Goal: Task Accomplishment & Management: Use online tool/utility

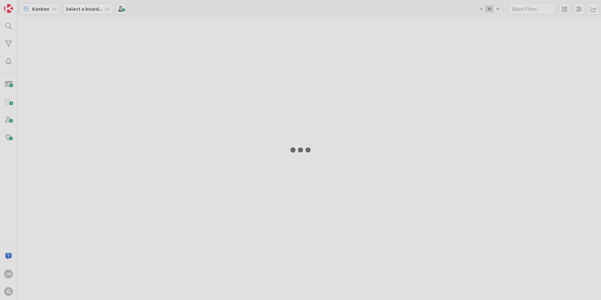
type input "reilly"
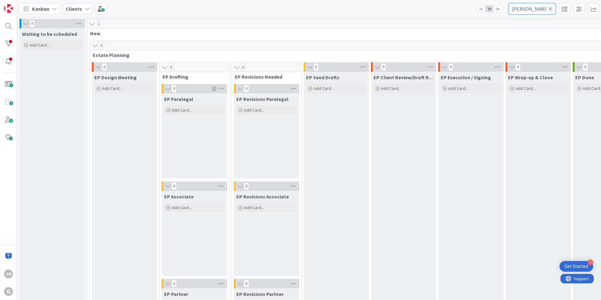
click at [539, 9] on input "[PERSON_NAME]" at bounding box center [531, 8] width 47 height 11
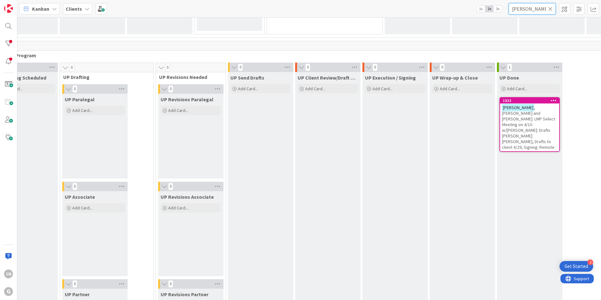
scroll to position [879, 102]
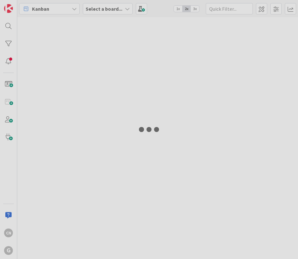
type input "[PERSON_NAME]"
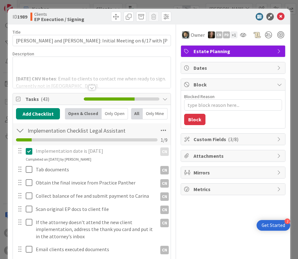
type textarea "x"
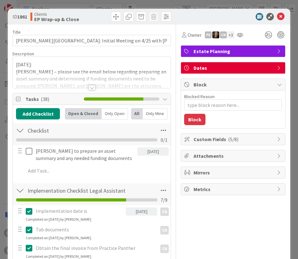
type textarea "x"
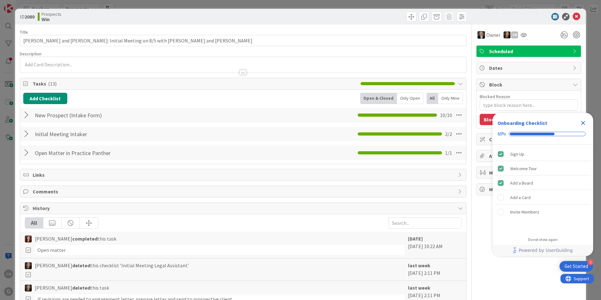
type textarea "x"
click at [583, 123] on icon "Close Checklist" at bounding box center [583, 123] width 4 height 4
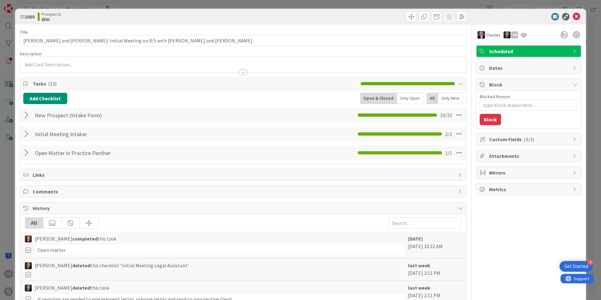
click at [84, 66] on div at bounding box center [243, 69] width 446 height 7
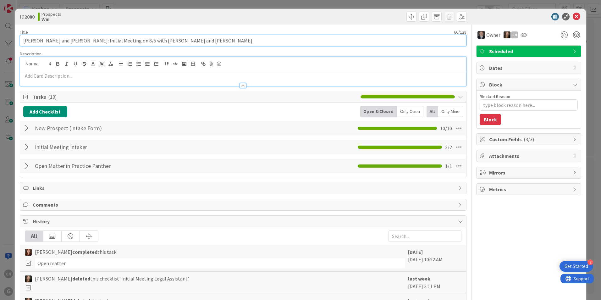
click at [172, 43] on input "Graebner, Paul and Amy: Initial Meeting on 8/5 with Brad and Chris" at bounding box center [243, 40] width 446 height 11
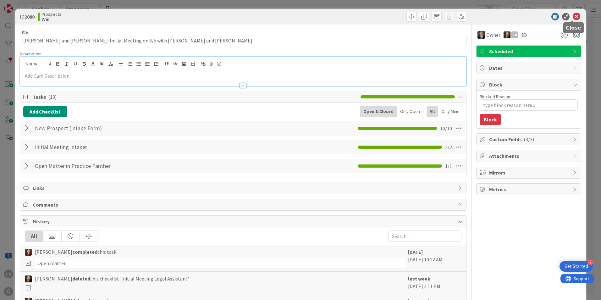
click at [572, 17] on icon at bounding box center [576, 17] width 8 height 8
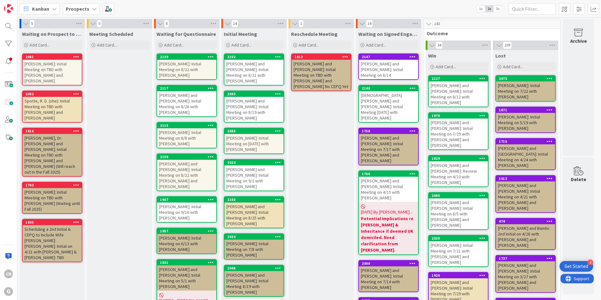
click at [92, 10] on icon at bounding box center [94, 8] width 5 height 5
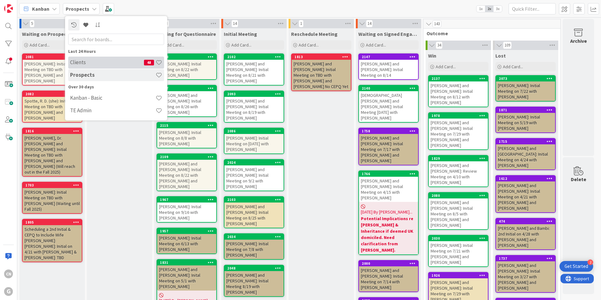
click at [80, 64] on h4 "Clients" at bounding box center [107, 62] width 74 height 6
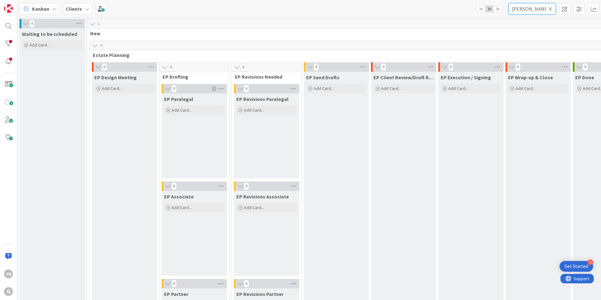
drag, startPoint x: 536, startPoint y: 9, endPoint x: 477, endPoint y: 11, distance: 58.5
click at [477, 11] on div "Kanban Clients 1x 2x 3x reilly" at bounding box center [308, 8] width 583 height 17
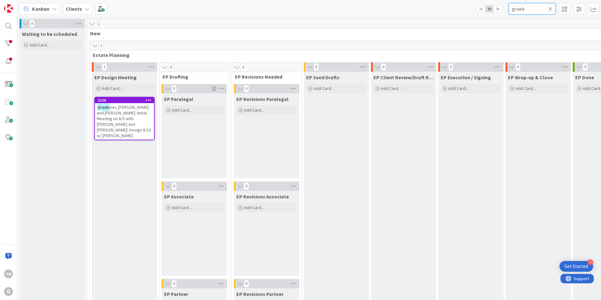
type input "graeb"
click at [126, 112] on span "ner, Paul and Amy: Initial Meeting on 8/5 with Brad and Chris: Design 8/15 w/ C…" at bounding box center [124, 121] width 54 height 34
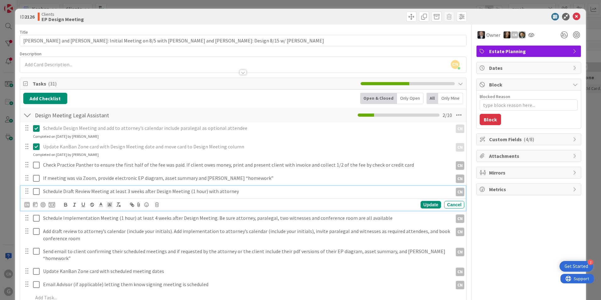
type textarea "x"
click at [238, 192] on p "Schedule Draft Review Meeting at least 3 weeks after Design Meeting (1 hour) wi…" at bounding box center [246, 191] width 407 height 7
click at [34, 206] on icon at bounding box center [35, 204] width 4 height 5
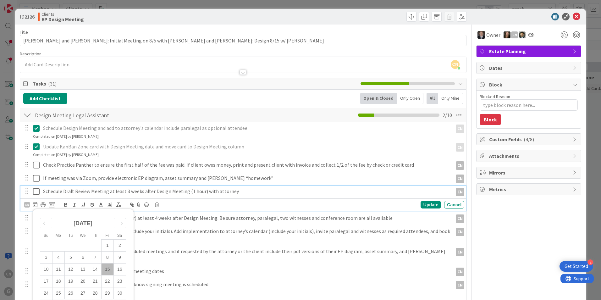
click at [109, 271] on td "15" at bounding box center [107, 269] width 12 height 12
type input "08/15/2025"
type textarea "x"
drag, startPoint x: 518, startPoint y: 255, endPoint x: 476, endPoint y: 258, distance: 42.5
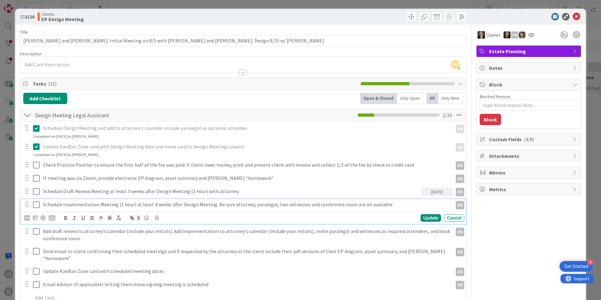
click at [104, 205] on p "Schedule Implementation Meeting (1 hour) at least 4 weeks after Design Meeting.…" at bounding box center [246, 204] width 407 height 7
click at [34, 219] on icon at bounding box center [35, 217] width 4 height 5
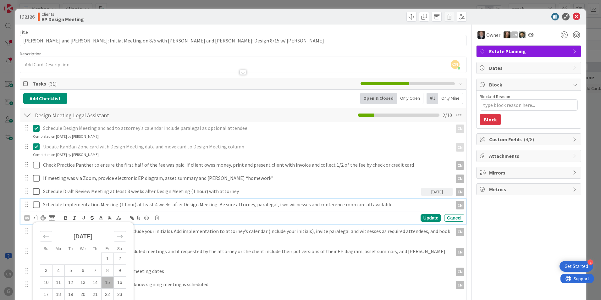
click at [108, 284] on td "15" at bounding box center [107, 282] width 12 height 12
type input "08/15/2025"
type textarea "x"
drag, startPoint x: 491, startPoint y: 236, endPoint x: 488, endPoint y: 235, distance: 3.2
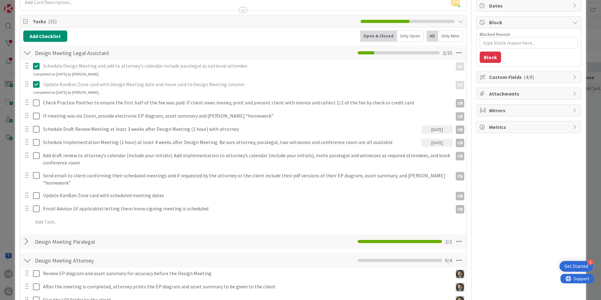
scroll to position [63, 0]
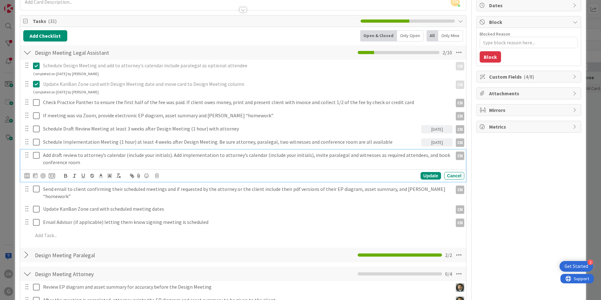
click at [91, 161] on p "Add draft review to attorney’s calendar (include your initials). Add implementa…" at bounding box center [246, 158] width 407 height 14
click at [35, 176] on icon at bounding box center [35, 175] width 4 height 5
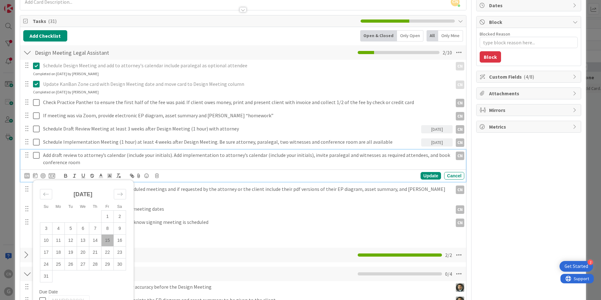
click at [107, 242] on td "15" at bounding box center [107, 240] width 12 height 12
type input "08/15/2025"
type textarea "x"
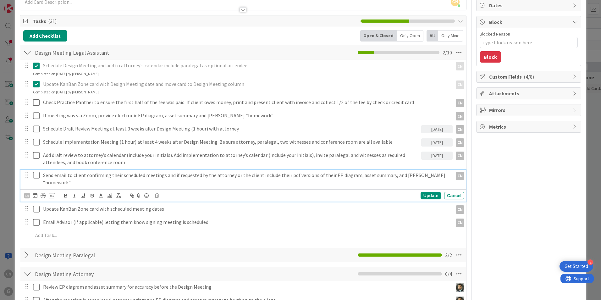
click at [438, 176] on p "Send email to client confirming their scheduled meetings and if requested by th…" at bounding box center [246, 179] width 407 height 14
click at [34, 193] on icon at bounding box center [35, 195] width 4 height 5
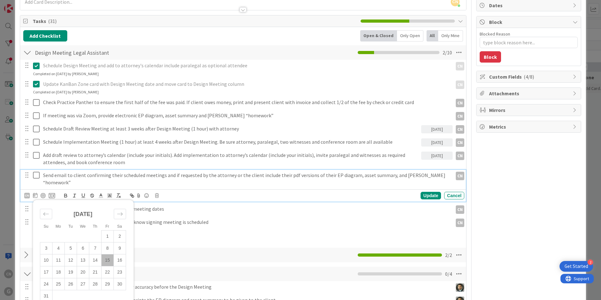
click at [106, 255] on td "15" at bounding box center [107, 260] width 12 height 12
type input "08/15/2025"
type textarea "x"
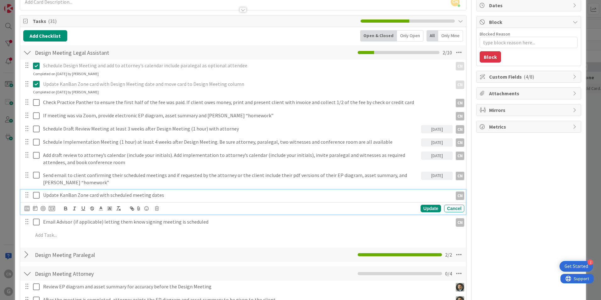
click at [174, 198] on p "Update KanBan Zone card with scheduled meeting dates" at bounding box center [246, 194] width 407 height 7
click at [35, 209] on icon at bounding box center [35, 207] width 4 height 5
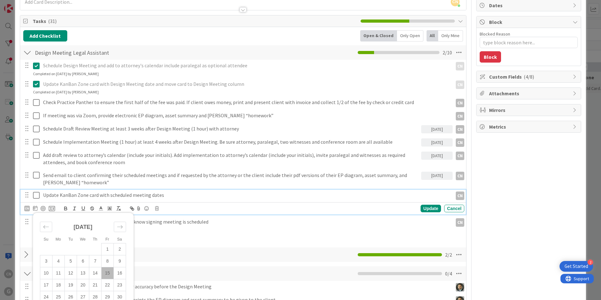
click at [107, 274] on td "15" at bounding box center [107, 273] width 12 height 12
type input "08/15/2025"
type textarea "x"
drag, startPoint x: 517, startPoint y: 216, endPoint x: 502, endPoint y: 219, distance: 15.0
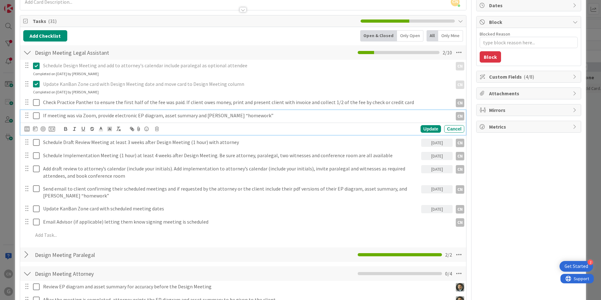
click at [247, 115] on p "If meeting was via Zoom, provide electronic EP diagram, asset summary and LOIs …" at bounding box center [246, 115] width 407 height 7
click at [33, 131] on icon at bounding box center [35, 128] width 4 height 5
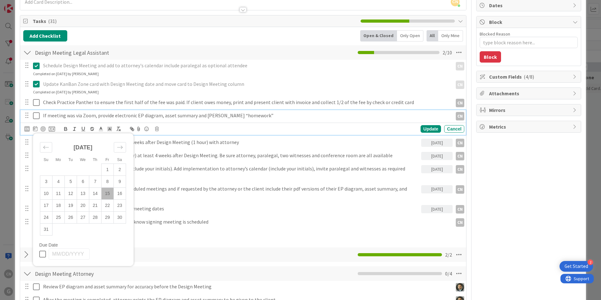
click at [108, 196] on td "15" at bounding box center [107, 194] width 12 height 12
type input "08/15/2025"
type textarea "x"
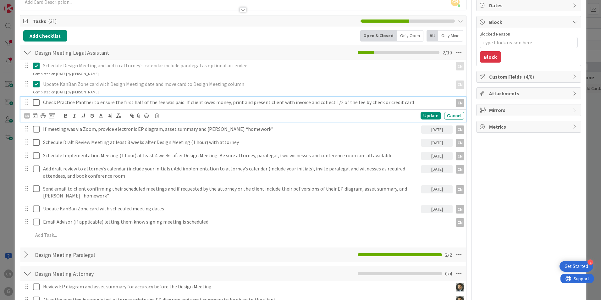
click at [418, 102] on p "Check Practice Panther to ensure the first half of the fee was paid. If client …" at bounding box center [246, 102] width 407 height 7
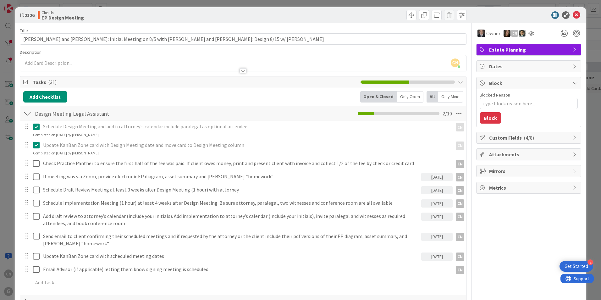
scroll to position [0, 0]
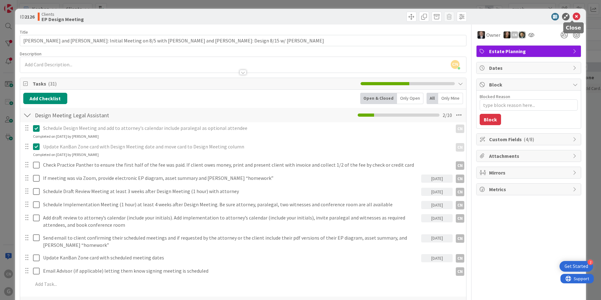
click at [572, 18] on icon at bounding box center [576, 17] width 8 height 8
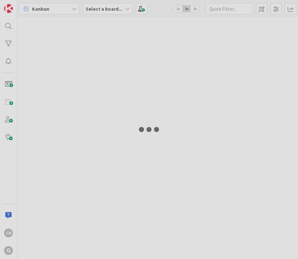
type input "[PERSON_NAME]"
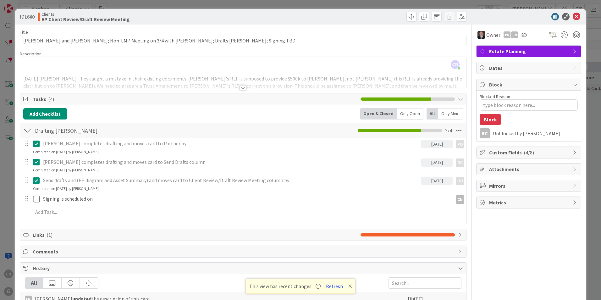
click at [79, 68] on div "CN Cindy Negron Vitilio just joined 3/4/25 Bobby They caught a mistake in their…" at bounding box center [243, 72] width 446 height 31
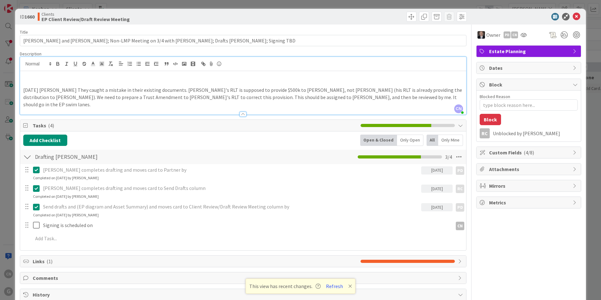
type textarea "x"
